Goal: Task Accomplishment & Management: Use online tool/utility

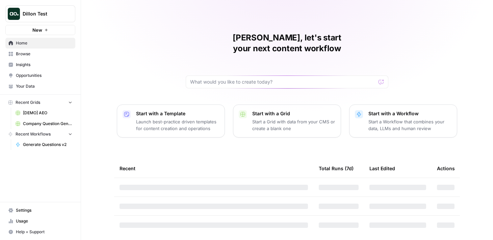
click at [33, 15] on span "Dillon Test" at bounding box center [43, 13] width 41 height 7
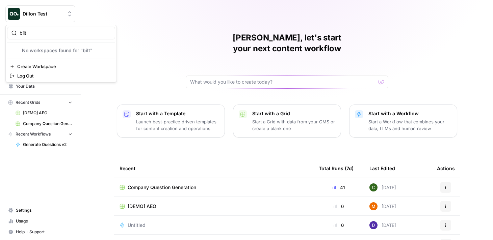
type input "bilt"
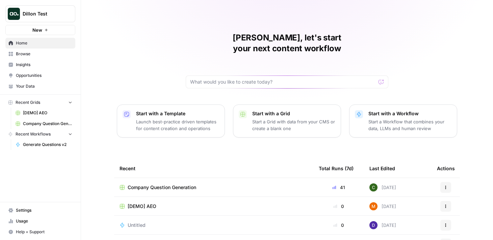
click at [44, 11] on span "Dillon Test" at bounding box center [43, 13] width 41 height 7
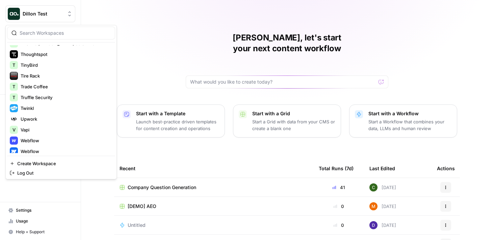
scroll to position [1257, 0]
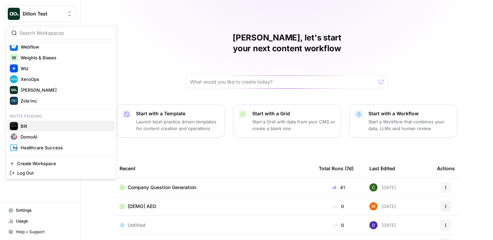
click at [49, 127] on span "Bilt" at bounding box center [65, 126] width 89 height 7
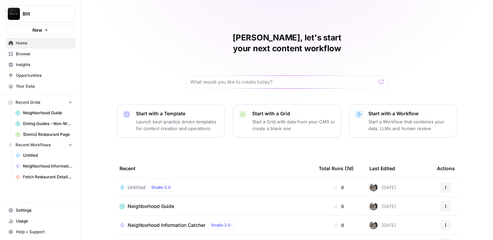
click at [43, 85] on span "Your Data" at bounding box center [44, 86] width 56 height 6
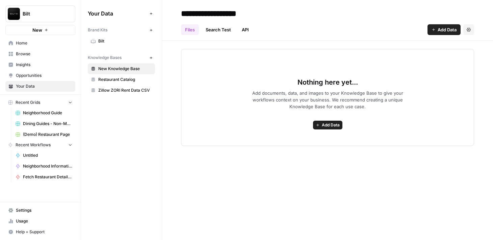
click at [37, 220] on span "Usage" at bounding box center [44, 221] width 56 height 6
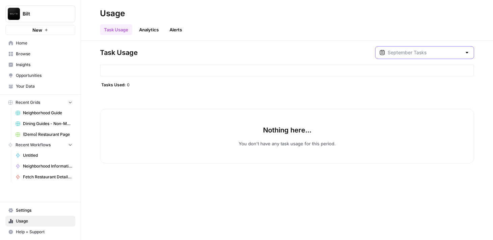
click at [448, 52] on input "text" at bounding box center [424, 52] width 74 height 7
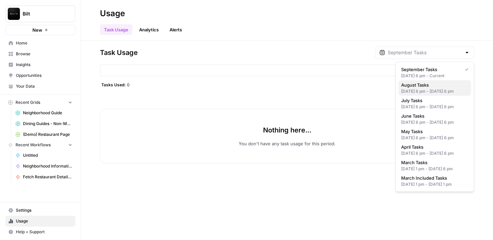
click at [434, 85] on span "August Tasks" at bounding box center [433, 85] width 64 height 7
type input "August Tasks"
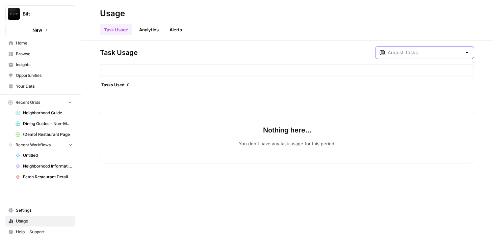
click at [433, 54] on input "text" at bounding box center [424, 52] width 74 height 7
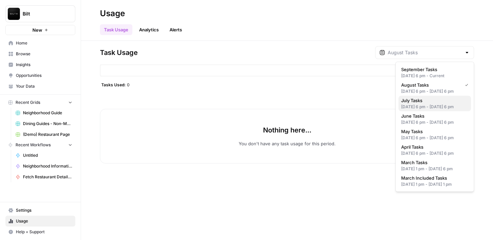
click at [431, 104] on span "July Tasks" at bounding box center [433, 100] width 64 height 7
type input "July Tasks"
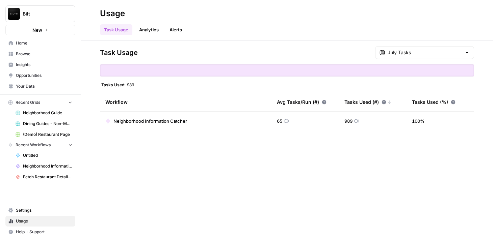
click at [462, 55] on div "July Tasks" at bounding box center [424, 52] width 99 height 13
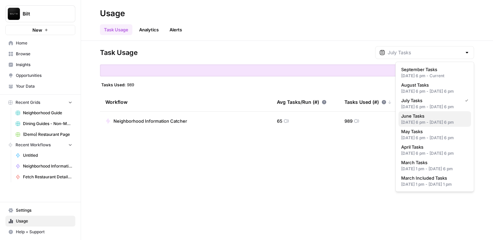
click at [439, 126] on div "May 31, 2025 6 pm - Jun 30, 2025 6 pm" at bounding box center [434, 122] width 67 height 6
type input "June Tasks"
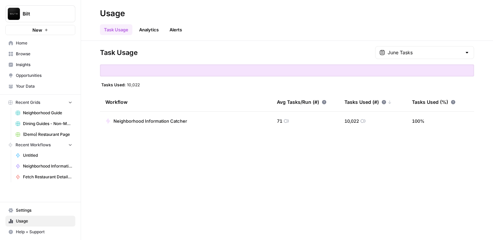
click at [462, 49] on div "June Tasks" at bounding box center [424, 52] width 99 height 13
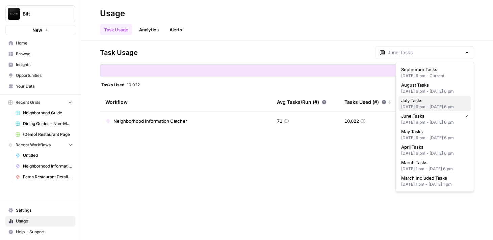
click at [437, 110] on div "Jun 30, 2025 6 pm - Jul 31, 2025 6 pm" at bounding box center [434, 107] width 67 height 6
type input "July Tasks"
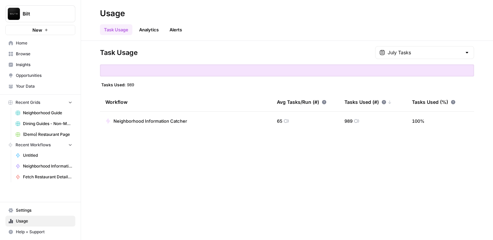
click at [426, 59] on div "July Tasks" at bounding box center [424, 52] width 99 height 13
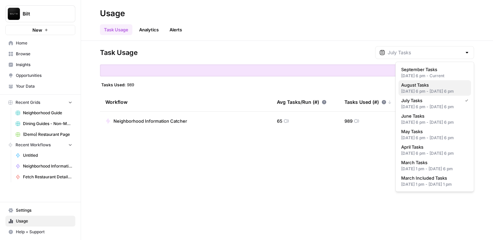
click at [426, 83] on span "August Tasks" at bounding box center [433, 85] width 64 height 7
type input "August Tasks"
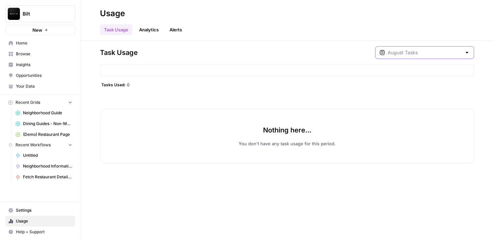
click at [431, 54] on input "text" at bounding box center [424, 52] width 74 height 7
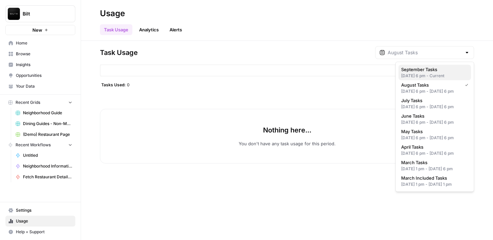
click at [430, 69] on span "September Tasks" at bounding box center [433, 69] width 64 height 7
type input "September Tasks"
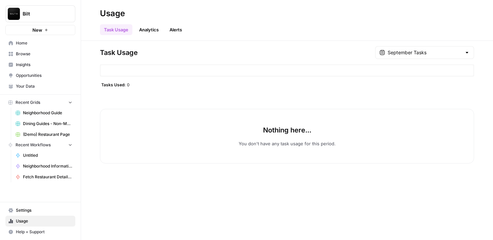
click at [430, 49] on div "September Tasks" at bounding box center [424, 52] width 99 height 13
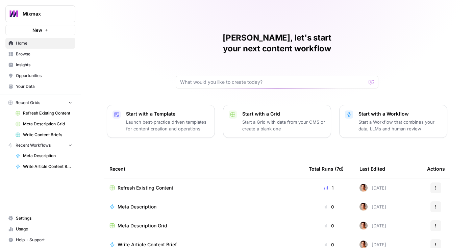
click at [45, 62] on span "Insights" at bounding box center [44, 65] width 56 height 6
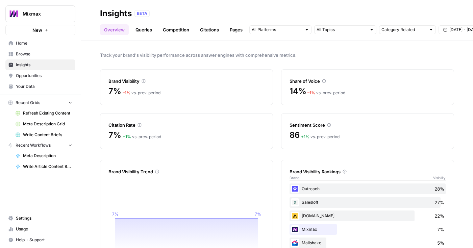
click at [82, 15] on icon "button" at bounding box center [82, 13] width 5 height 5
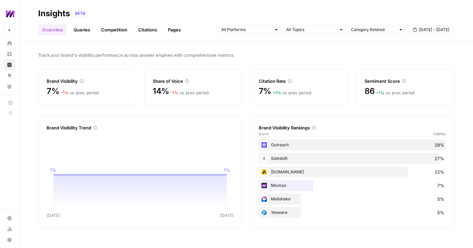
click at [272, 30] on div at bounding box center [250, 29] width 62 height 9
click at [297, 42] on div "Track your brand's visibility performance across answer engines with comprehens…" at bounding box center [245, 144] width 453 height 207
click at [81, 32] on link "Queries" at bounding box center [82, 29] width 25 height 11
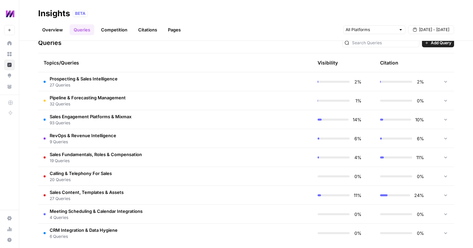
scroll to position [145, 0]
click at [110, 83] on span "27 Queries" at bounding box center [84, 85] width 68 height 6
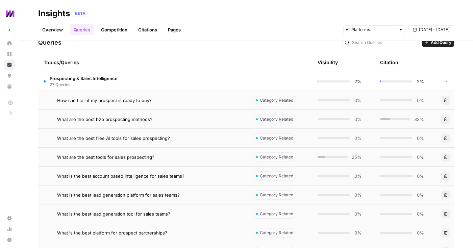
click at [151, 81] on td "Prospecting & Sales Intelligence 27 Queries" at bounding box center [143, 81] width 210 height 19
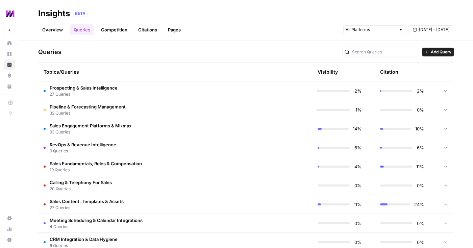
scroll to position [136, 0]
click at [227, 129] on td "Sales Engagement Platforms & Mixmax 93 Queries" at bounding box center [143, 128] width 210 height 19
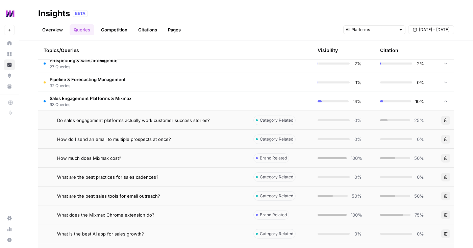
scroll to position [166, 0]
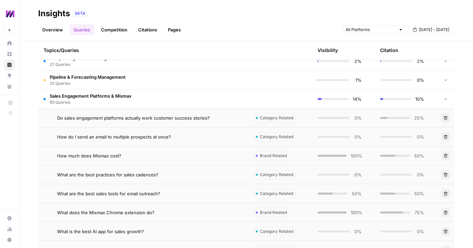
click at [228, 116] on div "Do sales engagement platforms actually work customer success stories?" at bounding box center [149, 117] width 185 height 7
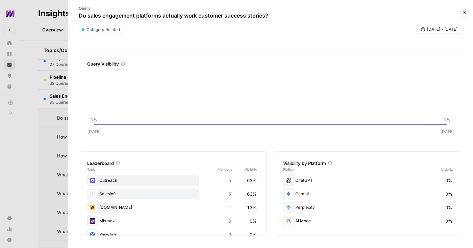
click at [467, 13] on button "Close" at bounding box center [464, 12] width 9 height 9
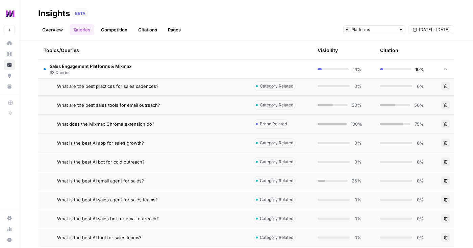
scroll to position [259, 0]
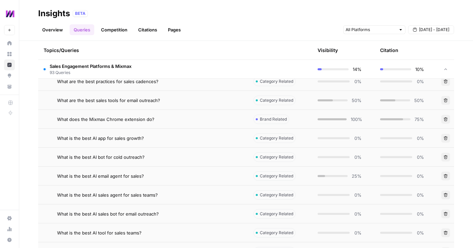
click at [236, 119] on div "What does the Mixmax Chrome extension do?" at bounding box center [149, 119] width 185 height 7
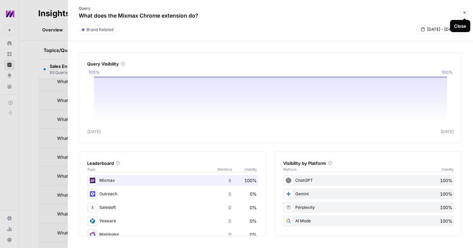
click at [462, 14] on icon "button" at bounding box center [464, 12] width 4 height 4
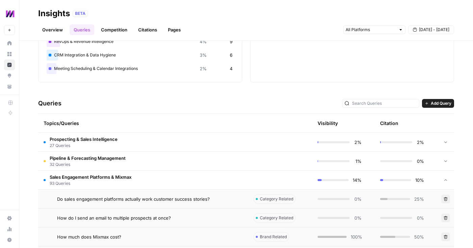
scroll to position [92, 0]
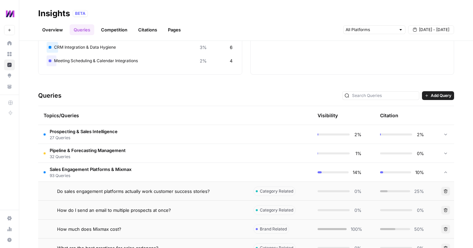
click at [165, 167] on td "Sales Engagement Platforms & Mixmax 93 Queries" at bounding box center [143, 172] width 210 height 19
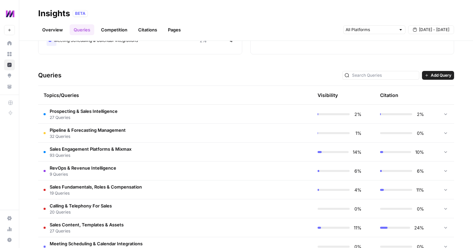
scroll to position [151, 0]
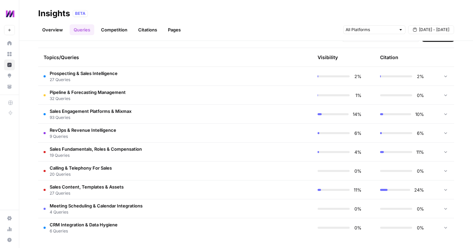
click at [130, 131] on td "RevOps & Revenue Intelligence 9 Queries" at bounding box center [143, 133] width 210 height 19
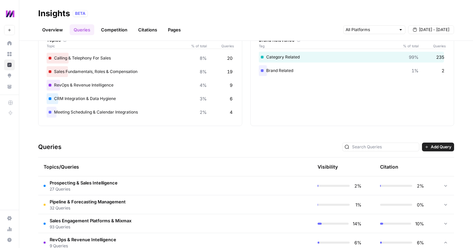
scroll to position [57, 0]
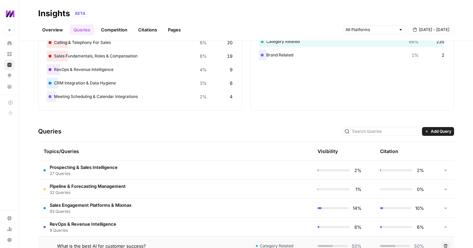
click at [431, 130] on span "Add Query" at bounding box center [440, 131] width 21 height 6
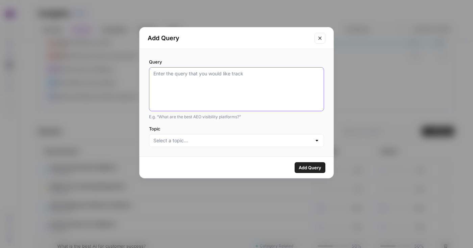
click at [248, 82] on textarea "Query" at bounding box center [236, 89] width 166 height 38
click at [320, 40] on icon "Close modal" at bounding box center [319, 37] width 5 height 5
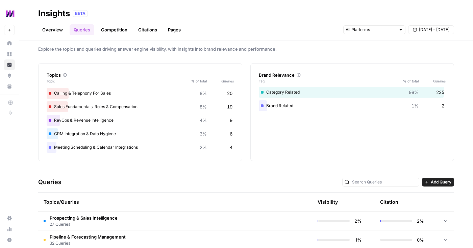
scroll to position [0, 0]
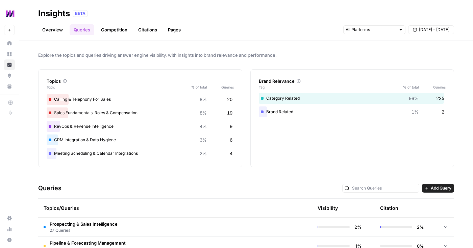
click at [109, 30] on link "Competition" at bounding box center [114, 29] width 34 height 11
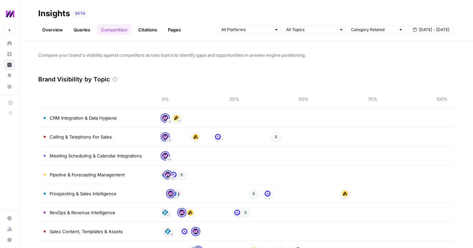
click at [150, 31] on link "Citations" at bounding box center [147, 29] width 27 height 11
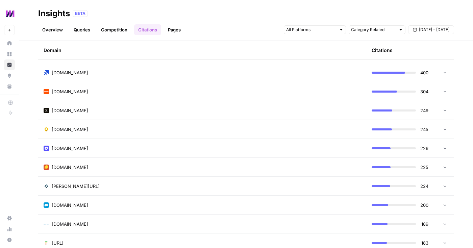
scroll to position [215, 0]
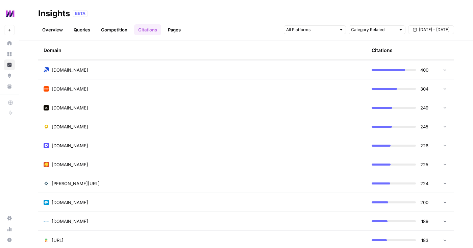
click at [103, 144] on div "outreach.io" at bounding box center [202, 145] width 317 height 7
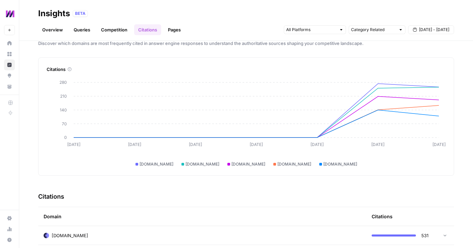
scroll to position [3, 0]
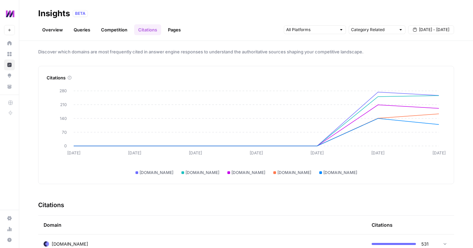
click at [172, 32] on link "Pages" at bounding box center [174, 29] width 21 height 11
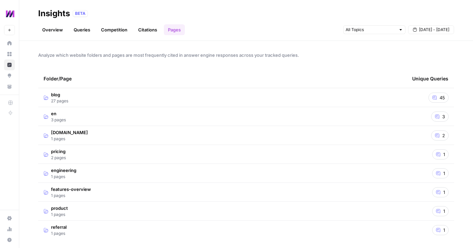
click at [156, 29] on link "Citations" at bounding box center [147, 29] width 27 height 11
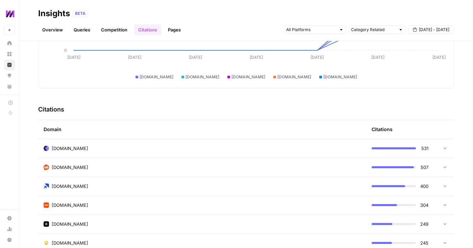
click at [92, 150] on div "cognism.com" at bounding box center [202, 148] width 317 height 7
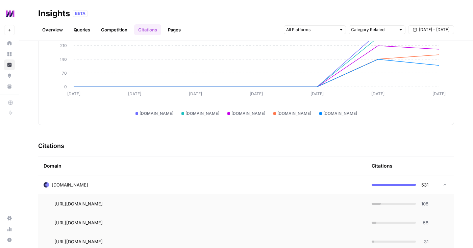
scroll to position [65, 0]
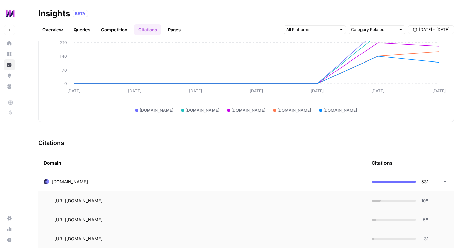
click at [148, 181] on div "cognism.com" at bounding box center [202, 181] width 317 height 7
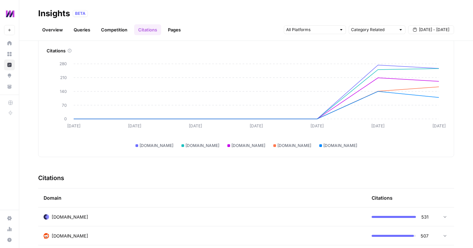
scroll to position [0, 0]
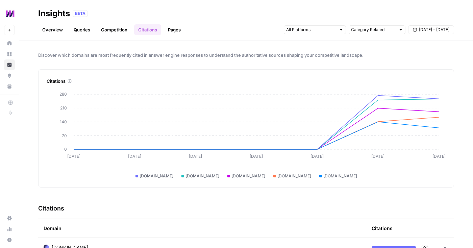
click at [167, 31] on link "Pages" at bounding box center [174, 29] width 21 height 11
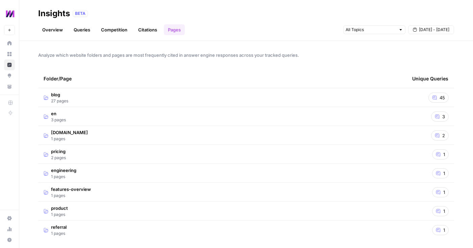
click at [153, 94] on td "blog 27 pages" at bounding box center [222, 97] width 368 height 19
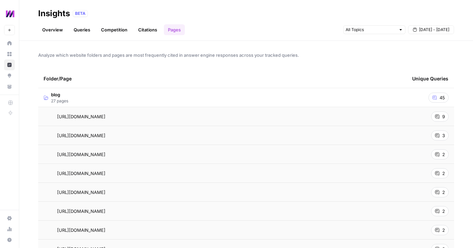
click at [153, 102] on td "blog 27 pages" at bounding box center [222, 97] width 368 height 19
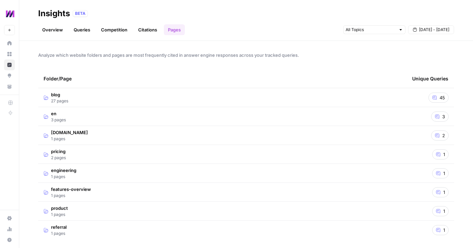
scroll to position [2, 0]
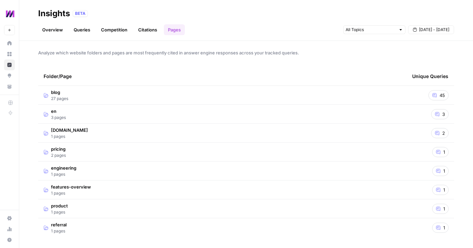
click at [122, 131] on td "mixmax.com 1 pages" at bounding box center [222, 133] width 368 height 19
click at [122, 115] on td "en 3 pages" at bounding box center [222, 114] width 368 height 19
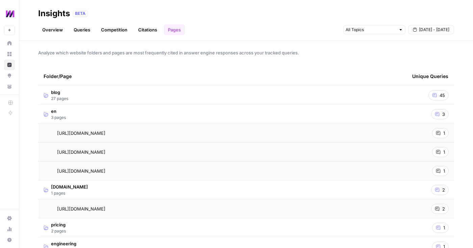
click at [129, 90] on td "blog 27 pages" at bounding box center [222, 95] width 368 height 19
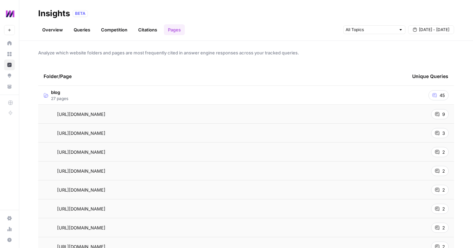
scroll to position [0, 0]
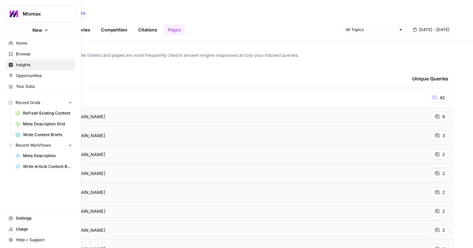
click at [36, 77] on span "Opportunities" at bounding box center [44, 76] width 56 height 6
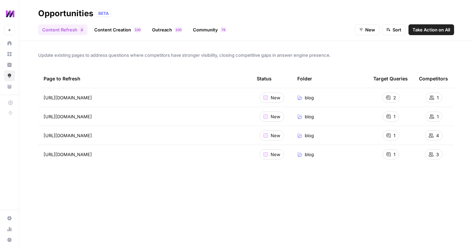
click at [106, 31] on link "Content Creation 0 0 1" at bounding box center [117, 29] width 55 height 11
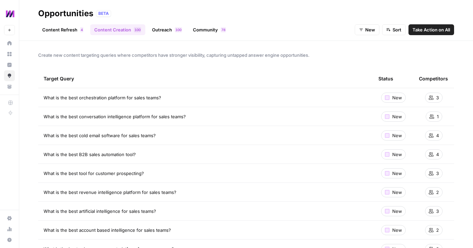
click at [419, 32] on span "Take Action on All" at bounding box center [430, 29] width 37 height 7
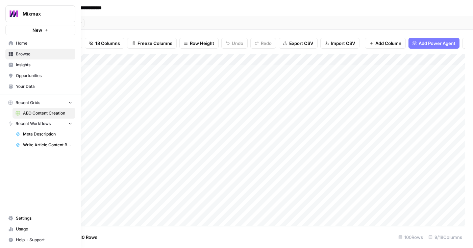
click at [13, 77] on link "Opportunities" at bounding box center [40, 75] width 70 height 11
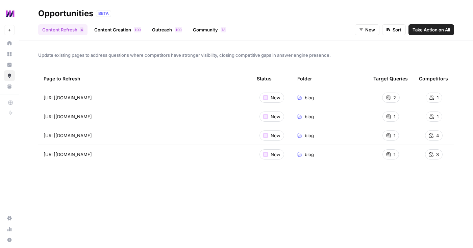
click at [86, 43] on div "Update existing pages to address questions where competitors have stronger visi…" at bounding box center [245, 144] width 453 height 207
click at [423, 33] on span "Take Action on All" at bounding box center [430, 29] width 37 height 7
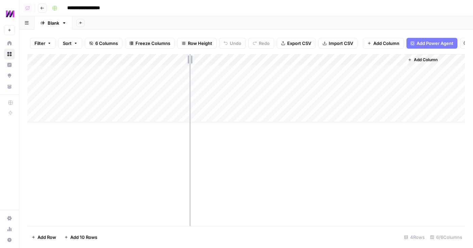
drag, startPoint x: 161, startPoint y: 58, endPoint x: 192, endPoint y: 57, distance: 31.8
click at [192, 57] on div "Add Column" at bounding box center [245, 88] width 437 height 68
drag, startPoint x: 192, startPoint y: 59, endPoint x: 241, endPoint y: 57, distance: 49.3
click at [241, 57] on div "Add Column" at bounding box center [245, 88] width 437 height 68
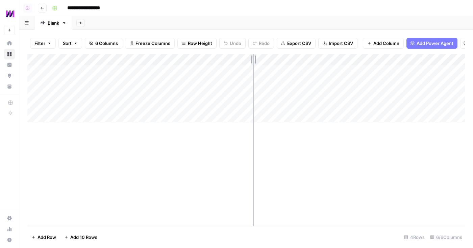
drag, startPoint x: 241, startPoint y: 57, endPoint x: 253, endPoint y: 56, distance: 11.9
click at [253, 57] on div "Add Column" at bounding box center [245, 88] width 437 height 68
click at [249, 57] on div "Add Column" at bounding box center [245, 88] width 437 height 68
click at [340, 70] on div "Add Column" at bounding box center [245, 88] width 437 height 68
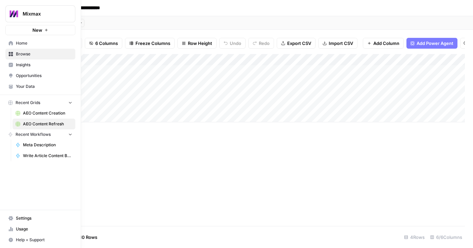
click at [17, 74] on span "Opportunities" at bounding box center [44, 76] width 56 height 6
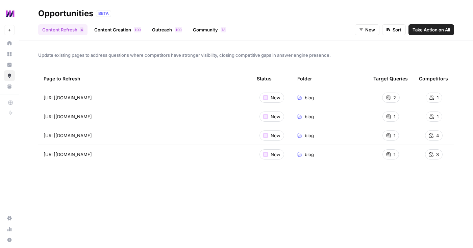
click at [163, 31] on link "Outreach 0 0 1" at bounding box center [167, 29] width 38 height 11
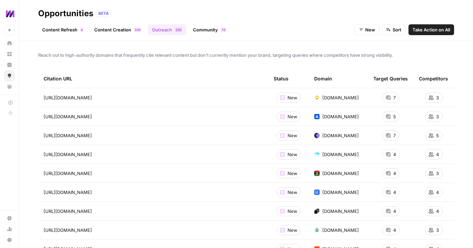
click at [424, 29] on span "Take Action on All" at bounding box center [430, 29] width 37 height 7
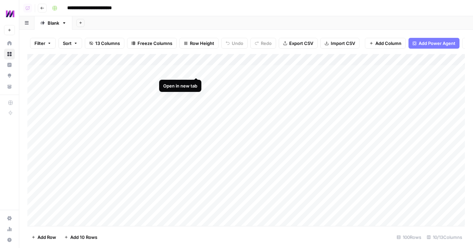
click at [195, 71] on div "Add Column" at bounding box center [245, 140] width 437 height 172
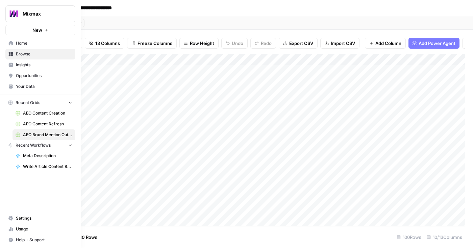
click at [25, 76] on span "Opportunities" at bounding box center [44, 76] width 56 height 6
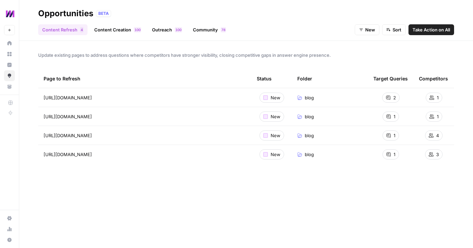
click at [160, 31] on link "Outreach 0 0 1" at bounding box center [167, 29] width 38 height 11
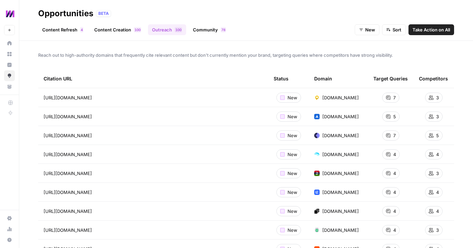
click at [206, 29] on link "Community 8 7" at bounding box center [209, 29] width 41 height 11
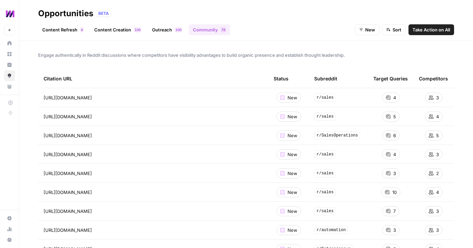
click at [421, 29] on span "Take Action on All" at bounding box center [430, 29] width 37 height 7
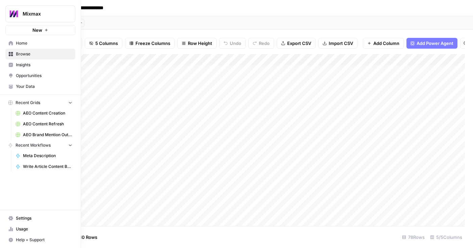
click at [17, 78] on span "Opportunities" at bounding box center [44, 76] width 56 height 6
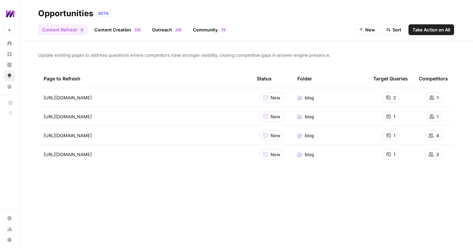
click at [212, 30] on link "Community 8 7" at bounding box center [209, 29] width 41 height 11
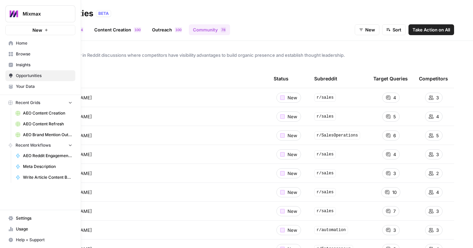
click at [12, 53] on icon at bounding box center [11, 54] width 4 height 4
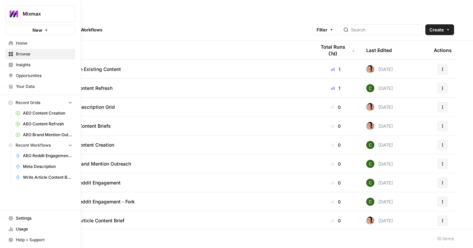
click at [15, 53] on link "Browse" at bounding box center [40, 54] width 70 height 11
click at [16, 44] on span "Home" at bounding box center [44, 43] width 56 height 6
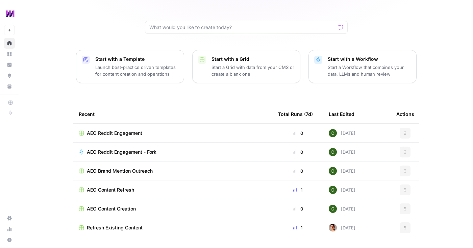
scroll to position [63, 0]
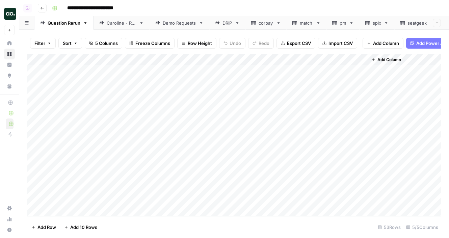
click at [293, 59] on div "Add Column" at bounding box center [233, 135] width 413 height 162
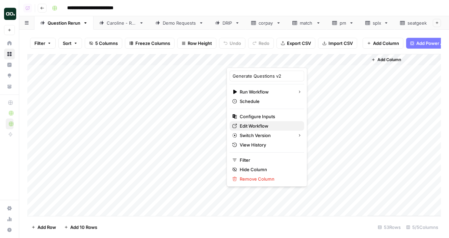
click at [269, 125] on span "Edit Workflow" at bounding box center [269, 126] width 59 height 7
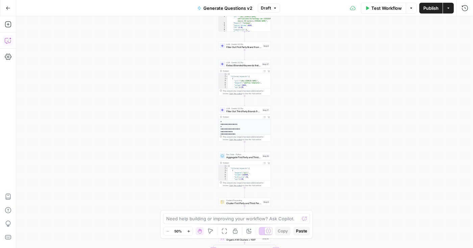
click at [7, 41] on icon "button" at bounding box center [8, 40] width 7 height 7
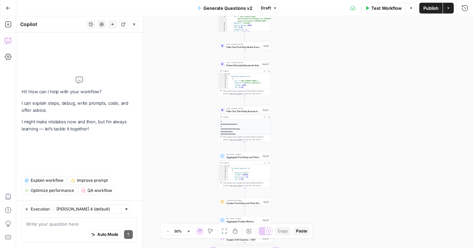
click at [51, 179] on span "Explain workflow" at bounding box center [47, 180] width 33 height 6
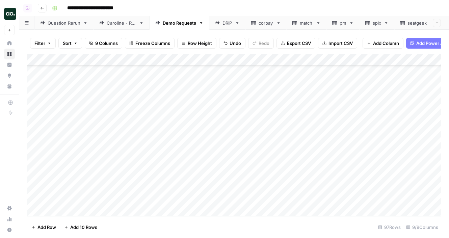
scroll to position [973, 0]
click at [77, 228] on span "Add 10 Rows" at bounding box center [83, 227] width 27 height 7
click at [76, 122] on div "Add Column" at bounding box center [233, 135] width 413 height 162
click at [35, 123] on div "Add Column" at bounding box center [233, 135] width 413 height 162
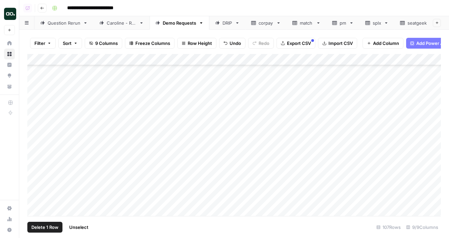
click at [36, 132] on div "Add Column" at bounding box center [233, 135] width 413 height 162
click at [34, 122] on div "Add Column" at bounding box center [233, 135] width 413 height 162
click at [41, 226] on span "Delete 1 Row" at bounding box center [44, 227] width 27 height 7
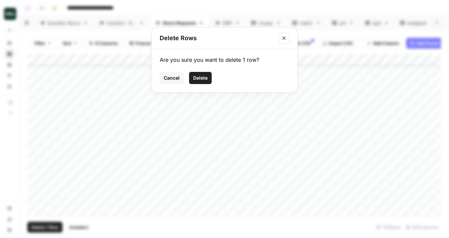
click at [199, 76] on span "Delete" at bounding box center [200, 78] width 15 height 7
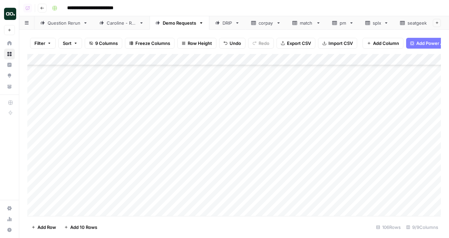
scroll to position [1027, 0]
click at [70, 158] on div "Add Column" at bounding box center [233, 135] width 413 height 162
drag, startPoint x: 95, startPoint y: 155, endPoint x: 38, endPoint y: 153, distance: 56.4
click at [38, 153] on body "**********" at bounding box center [224, 119] width 449 height 238
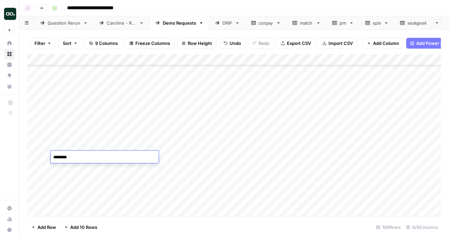
type textarea "*********"
click at [63, 167] on div "Add Column" at bounding box center [233, 135] width 413 height 162
type textarea "**********"
click at [113, 146] on div "Add Column" at bounding box center [233, 135] width 413 height 162
click at [121, 146] on div "Add Column" at bounding box center [233, 135] width 413 height 162
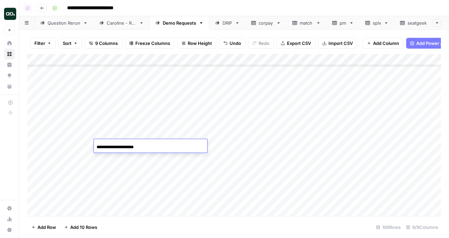
drag, startPoint x: 123, startPoint y: 147, endPoint x: 70, endPoint y: 139, distance: 53.7
click at [70, 139] on body "**********" at bounding box center [224, 119] width 449 height 238
click at [140, 144] on input "**********" at bounding box center [151, 147] width 108 height 8
type input "*********"
click at [122, 157] on div "Add Column" at bounding box center [233, 135] width 413 height 162
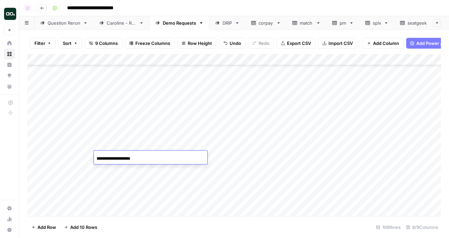
drag, startPoint x: 109, startPoint y: 158, endPoint x: 70, endPoint y: 157, distance: 38.5
click at [70, 157] on body "**********" at bounding box center [224, 119] width 449 height 238
click at [128, 158] on input "**********" at bounding box center [151, 159] width 108 height 8
type input "**********"
click at [122, 169] on div "Add Column" at bounding box center [233, 135] width 413 height 162
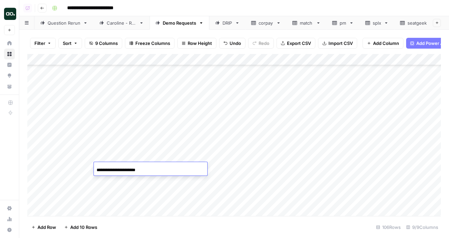
drag, startPoint x: 110, startPoint y: 170, endPoint x: 64, endPoint y: 167, distance: 45.4
click at [64, 167] on body "**********" at bounding box center [224, 119] width 449 height 238
click at [146, 170] on input "**********" at bounding box center [151, 170] width 108 height 8
type input "**********"
click at [187, 144] on div "Add Column" at bounding box center [233, 135] width 413 height 162
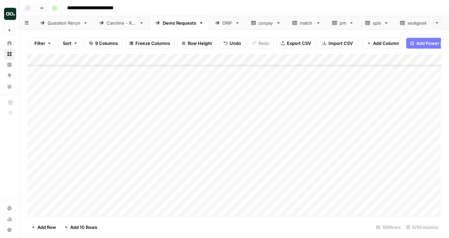
drag, startPoint x: 205, startPoint y: 150, endPoint x: 203, endPoint y: 209, distance: 59.4
click at [204, 209] on div "Add Column" at bounding box center [233, 135] width 413 height 162
click at [259, 145] on div "Add Column" at bounding box center [233, 135] width 413 height 162
click at [258, 157] on div "Add Column" at bounding box center [233, 135] width 413 height 162
click at [256, 169] on div "Add Column" at bounding box center [233, 135] width 413 height 162
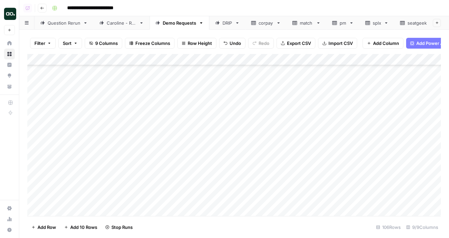
click at [75, 179] on div "Add Column" at bounding box center [233, 135] width 413 height 162
type textarea "*****"
click at [128, 179] on div "Add Column" at bounding box center [233, 135] width 413 height 162
type input "*********"
click at [258, 179] on div "Add Column" at bounding box center [233, 135] width 413 height 162
